Goal: Check status: Check status

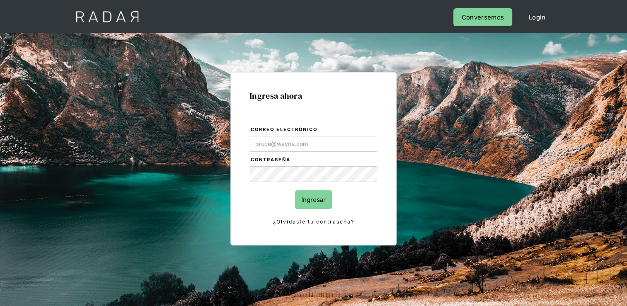
type input "[EMAIL_ADDRESS][PERSON_NAME][DOMAIN_NAME]"
click at [309, 207] on form "Correo electrónico contabilidad@apparcel.cl Contraseña Ingresar ¿Olvidaste tu c…" at bounding box center [313, 175] width 128 height 101
click at [319, 197] on input "Ingresar" at bounding box center [313, 199] width 37 height 19
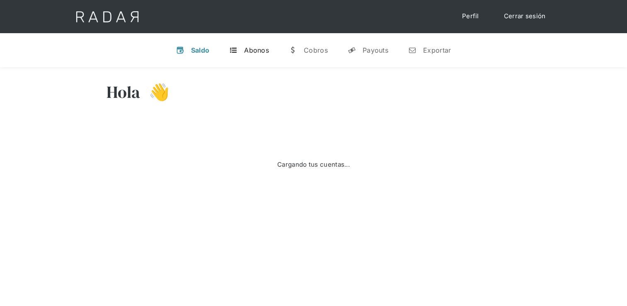
click at [249, 50] on div "Abonos" at bounding box center [256, 50] width 25 height 8
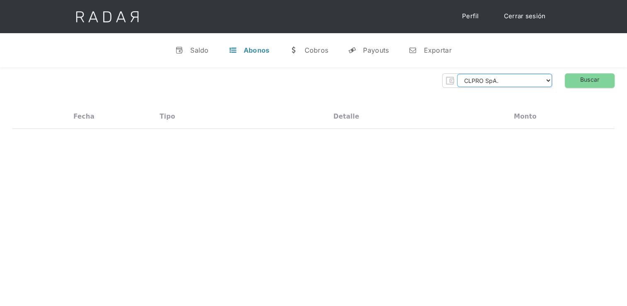
click at [529, 82] on select "CLPRO SpA. [PERSON_NAME] SpA. Urigol SpA. Bysolutions SpA. Clmax SpA. Andes Pay…" at bounding box center [504, 80] width 95 height 13
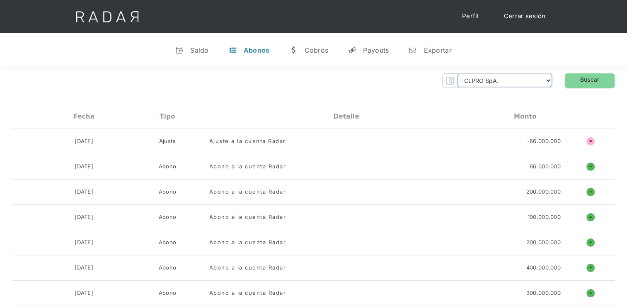
select select "urigol-rt"
click at [459, 74] on select "CLPRO SpA. [PERSON_NAME] SpA. Urigol SpA. Bysolutions SpA. Clmax SpA. Andes Pay…" at bounding box center [504, 80] width 95 height 13
click at [591, 77] on link "Buscar" at bounding box center [590, 80] width 50 height 14
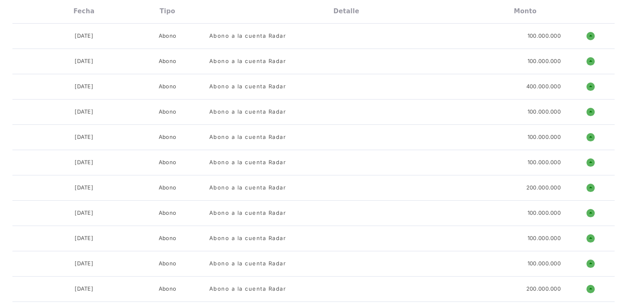
scroll to position [96, 0]
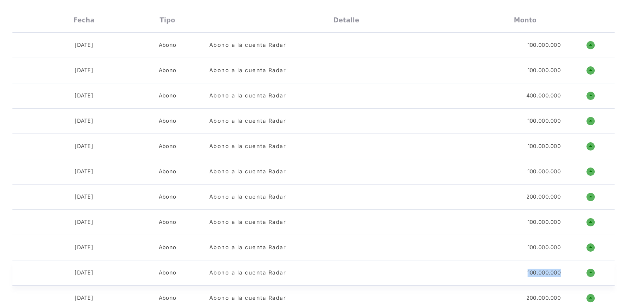
drag, startPoint x: 521, startPoint y: 273, endPoint x: 560, endPoint y: 272, distance: 39.8
click at [560, 49] on div "100.000.000" at bounding box center [525, 45] width 84 height 8
drag, startPoint x: 522, startPoint y: 200, endPoint x: 558, endPoint y: 227, distance: 45.3
click at [565, 49] on div "200.000.000" at bounding box center [525, 45] width 84 height 8
drag, startPoint x: 526, startPoint y: 271, endPoint x: 567, endPoint y: 273, distance: 41.0
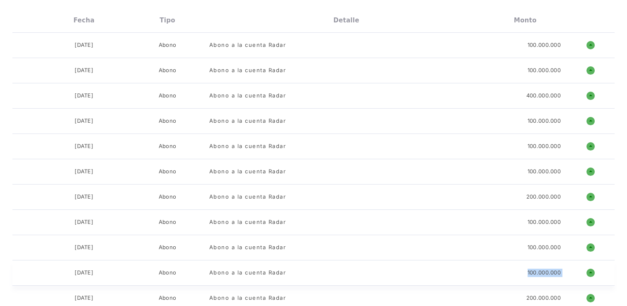
click at [572, 280] on div "[DATE] Abono Abono a la cuenta Radar 100.000.000 o ñ" at bounding box center [313, 272] width 602 height 25
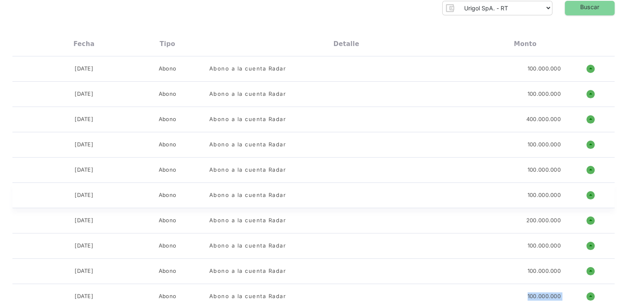
scroll to position [83, 0]
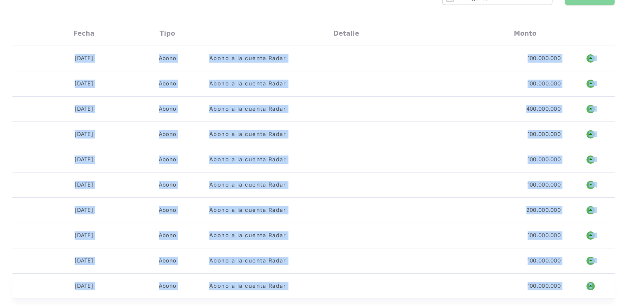
drag, startPoint x: 65, startPoint y: 59, endPoint x: 610, endPoint y: 287, distance: 591.5
copy div "[DATE] Abono Abono a la cuenta Radar 100.000.000 o ñ [DATE] Abono Abono a la cu…"
click at [505, 269] on div "[DATE] Abono Abono a la cuenta Radar 100.000.000 o ñ" at bounding box center [313, 260] width 602 height 25
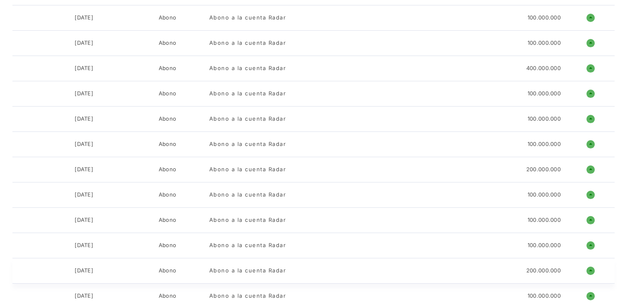
scroll to position [124, 0]
drag, startPoint x: 529, startPoint y: 270, endPoint x: 556, endPoint y: 268, distance: 27.9
click at [556, 21] on div "200.000.000" at bounding box center [543, 17] width 33 height 8
drag, startPoint x: 522, startPoint y: 169, endPoint x: 563, endPoint y: 165, distance: 41.1
click at [563, 21] on div "200.000.000" at bounding box center [525, 17] width 84 height 8
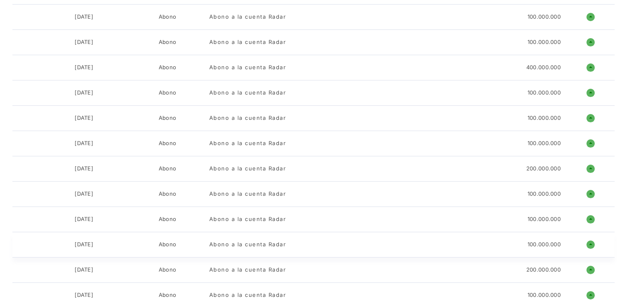
click at [536, 21] on div "100.000.000" at bounding box center [543, 17] width 33 height 8
drag, startPoint x: 535, startPoint y: 225, endPoint x: 543, endPoint y: 202, distance: 24.2
click at [535, 224] on div "[DATE] Abono Abono a la cuenta Radar 100.000.000 o ñ" at bounding box center [313, 219] width 602 height 25
click at [545, 21] on div "100.000.000" at bounding box center [543, 17] width 33 height 8
click at [538, 21] on div "100.000.000" at bounding box center [543, 17] width 33 height 8
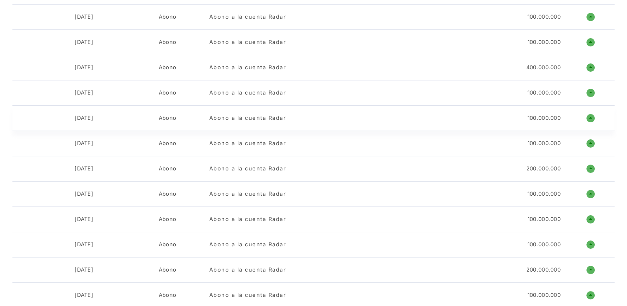
drag, startPoint x: 538, startPoint y: 115, endPoint x: 542, endPoint y: 108, distance: 8.2
click at [538, 21] on div "100.000.000" at bounding box center [543, 17] width 33 height 8
click at [542, 21] on div "100.000.000" at bounding box center [543, 17] width 33 height 8
click at [537, 17] on div "100.000.000" at bounding box center [543, 17] width 33 height 8
drag, startPoint x: 526, startPoint y: 215, endPoint x: 562, endPoint y: 221, distance: 36.8
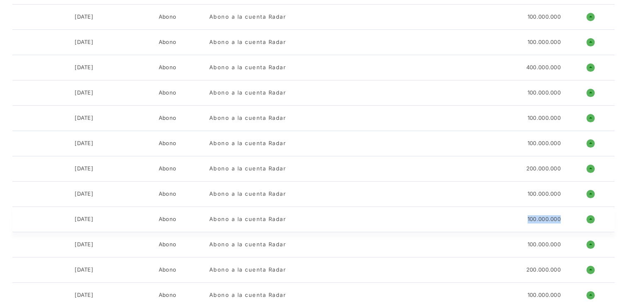
click at [562, 21] on div "100.000.000" at bounding box center [525, 17] width 84 height 8
drag, startPoint x: 542, startPoint y: 195, endPoint x: 572, endPoint y: 197, distance: 30.7
click at [572, 197] on div "[DATE] Abono Abono a la cuenta Radar 100.000.000 o ñ" at bounding box center [313, 193] width 602 height 25
drag, startPoint x: 521, startPoint y: 165, endPoint x: 566, endPoint y: 171, distance: 44.8
click at [566, 21] on div "200.000.000" at bounding box center [525, 17] width 84 height 8
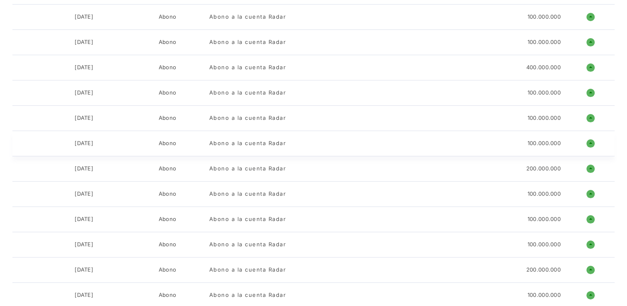
click at [543, 21] on div "100.000.000" at bounding box center [543, 17] width 33 height 8
click at [537, 21] on div "100.000.000" at bounding box center [543, 17] width 33 height 8
drag, startPoint x: 524, startPoint y: 94, endPoint x: 572, endPoint y: 97, distance: 49.0
click at [572, 97] on div "[DATE] Abono Abono a la cuenta Radar 100.000.000 o ñ" at bounding box center [313, 92] width 602 height 25
click at [535, 21] on div "400.000.000" at bounding box center [543, 17] width 33 height 8
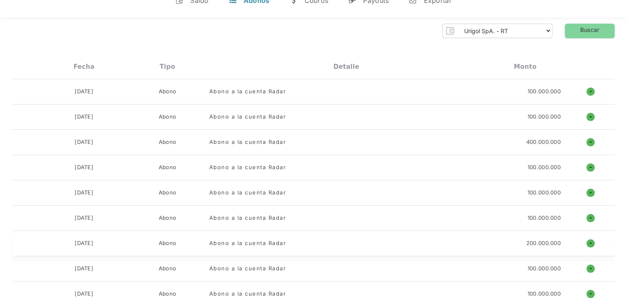
scroll to position [15, 0]
